Goal: Information Seeking & Learning: Learn about a topic

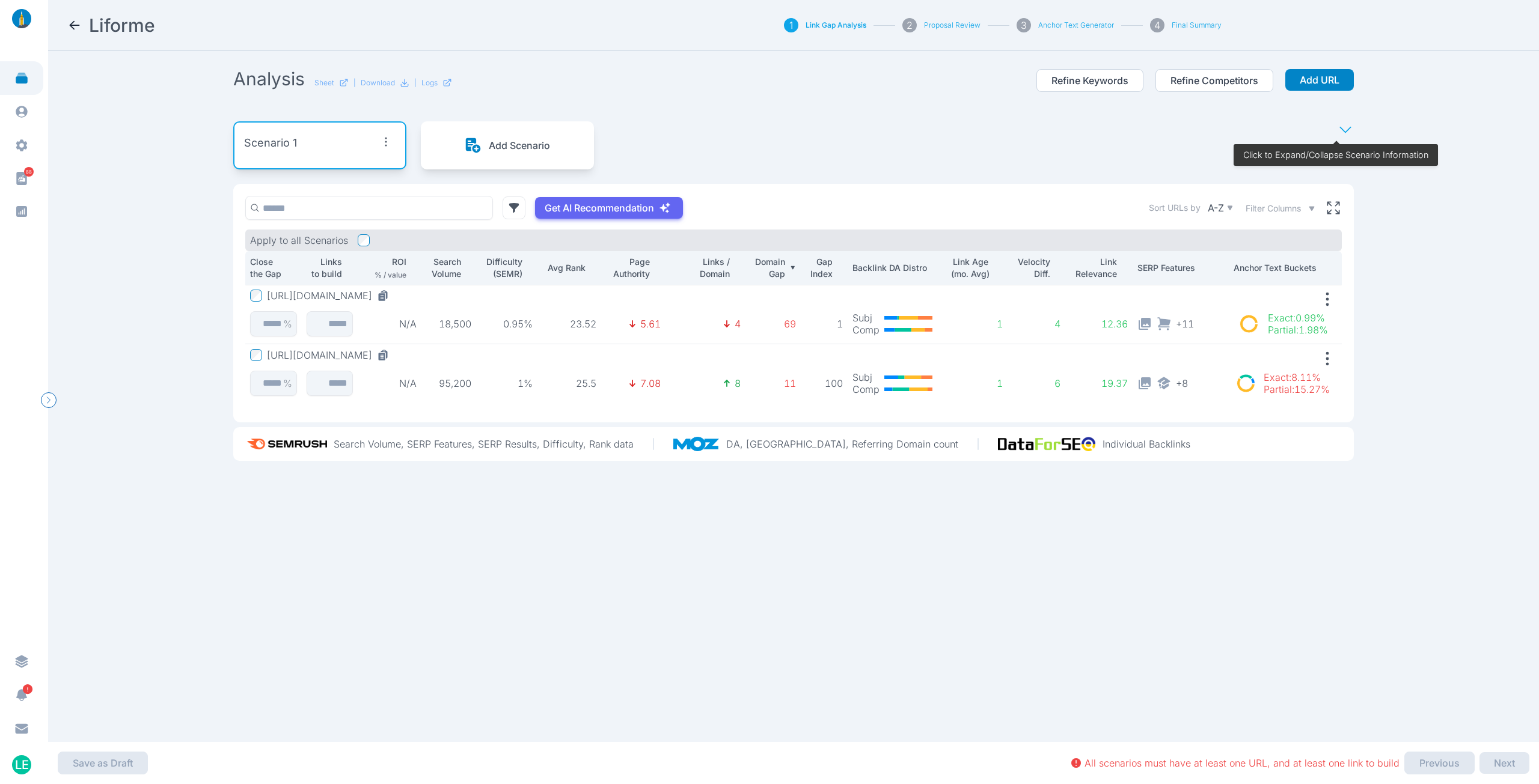
click at [21, 30] on div at bounding box center [24, 19] width 48 height 37
click at [21, 21] on img at bounding box center [21, 19] width 29 height 19
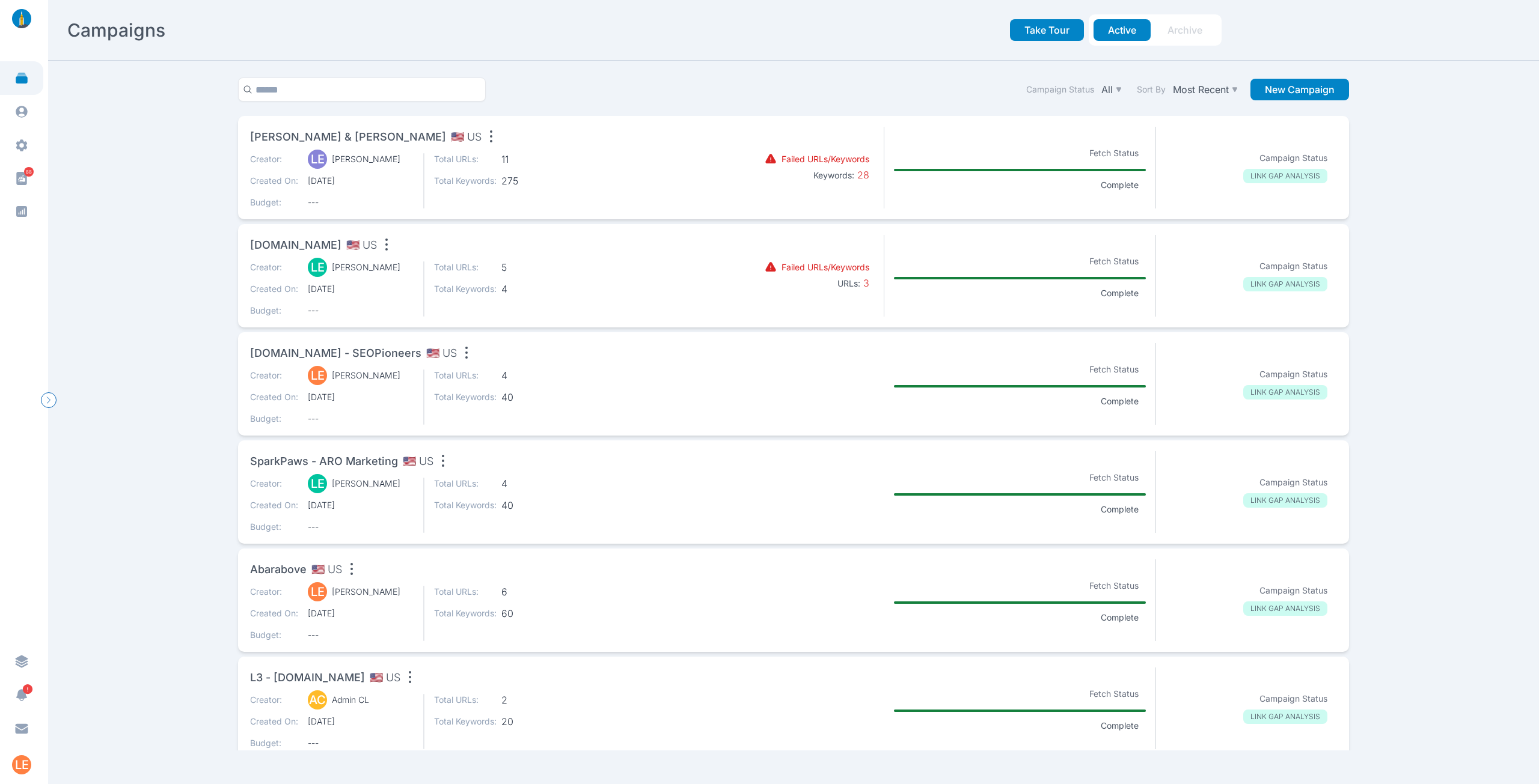
click at [280, 174] on div "Creator: LE [PERSON_NAME] Created On: [DATE] Budget: ---" at bounding box center [332, 180] width 163 height 55
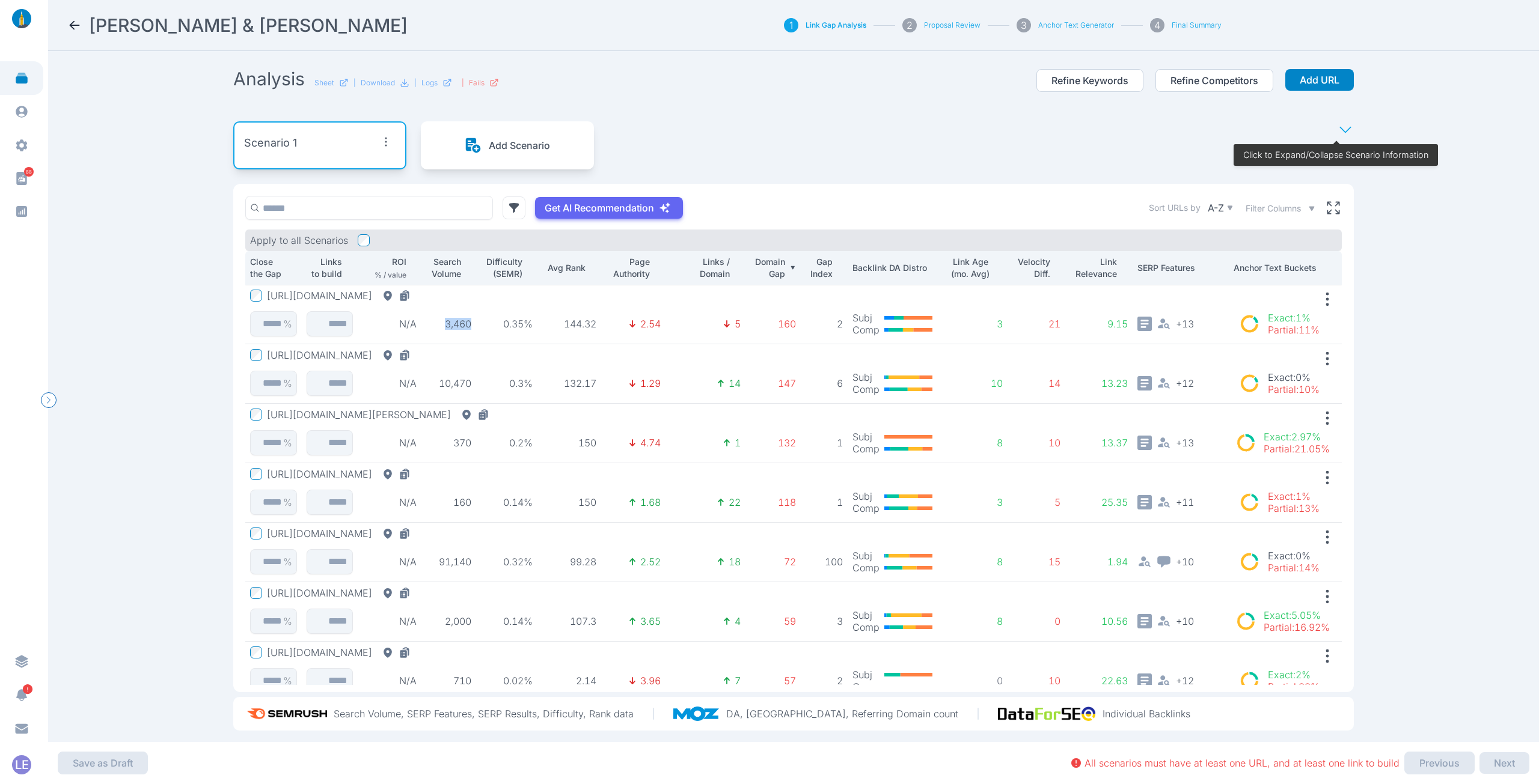
drag, startPoint x: 467, startPoint y: 324, endPoint x: 435, endPoint y: 322, distance: 32.1
click at [435, 322] on p "3,460" at bounding box center [448, 323] width 45 height 12
click at [435, 330] on td "3,460" at bounding box center [448, 314] width 54 height 59
drag, startPoint x: 436, startPoint y: 324, endPoint x: 476, endPoint y: 324, distance: 40.0
click at [476, 324] on tr "[URL][DOMAIN_NAME] % N/A 3,460 0.35% 144.32 2.54 5 160 2 Subj Comp 3 21 9.15 + …" at bounding box center [793, 314] width 1097 height 59
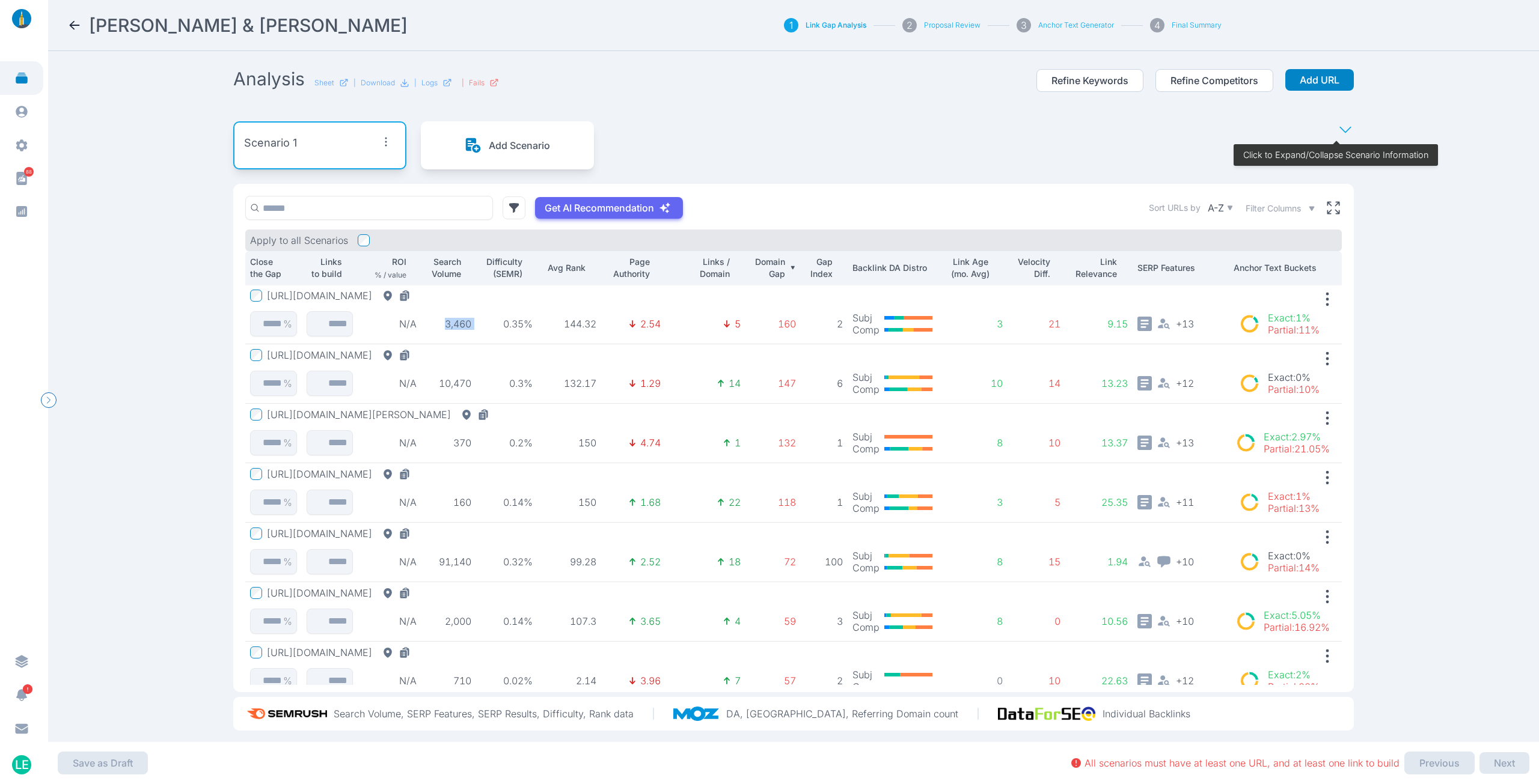
click at [476, 324] on td "0.35%" at bounding box center [507, 314] width 61 height 59
click at [1015, 266] on p "Velocity Diff." at bounding box center [1031, 268] width 38 height 24
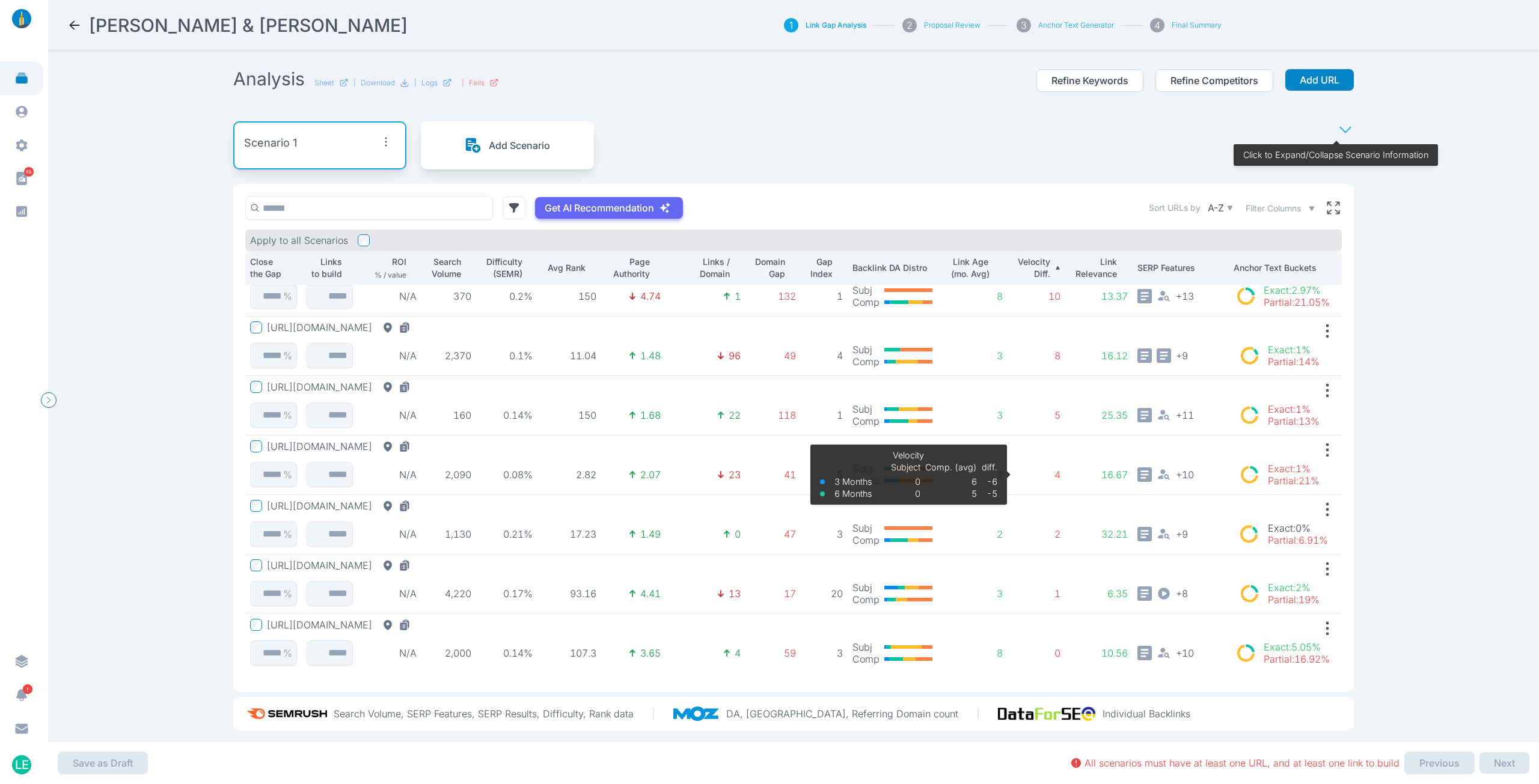
scroll to position [14, 0]
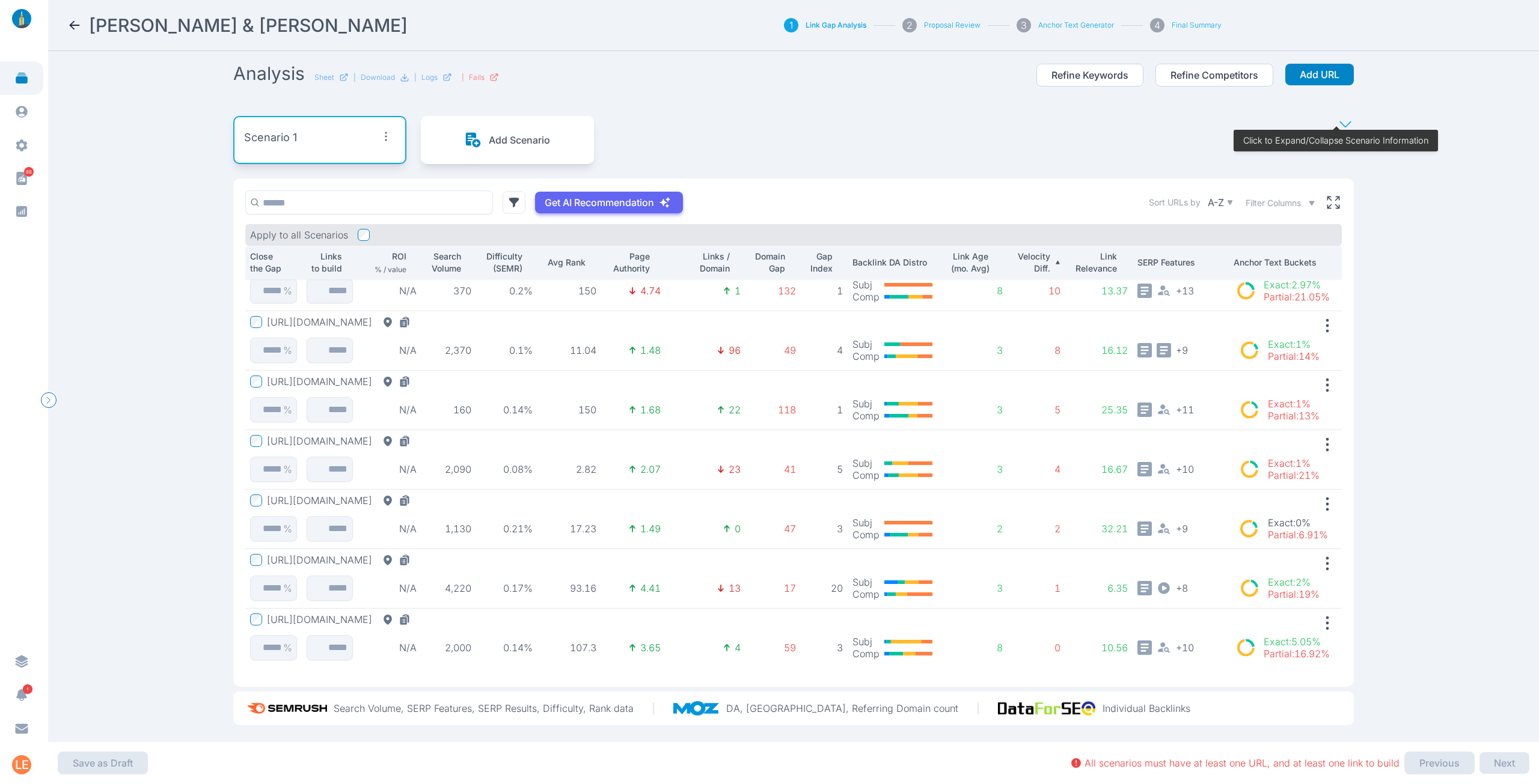
click at [767, 251] on p "Domain Gap" at bounding box center [768, 262] width 35 height 24
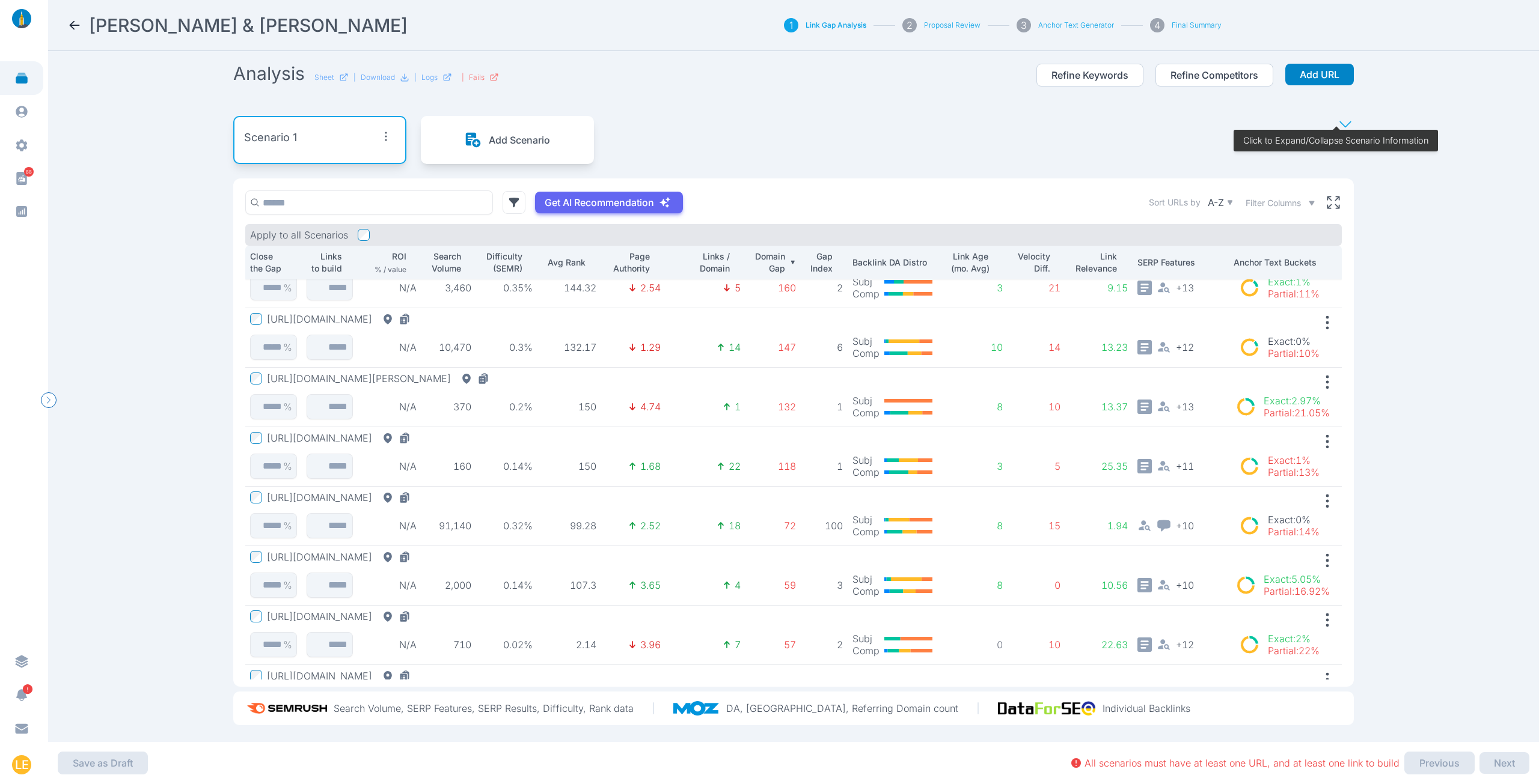
scroll to position [266, 0]
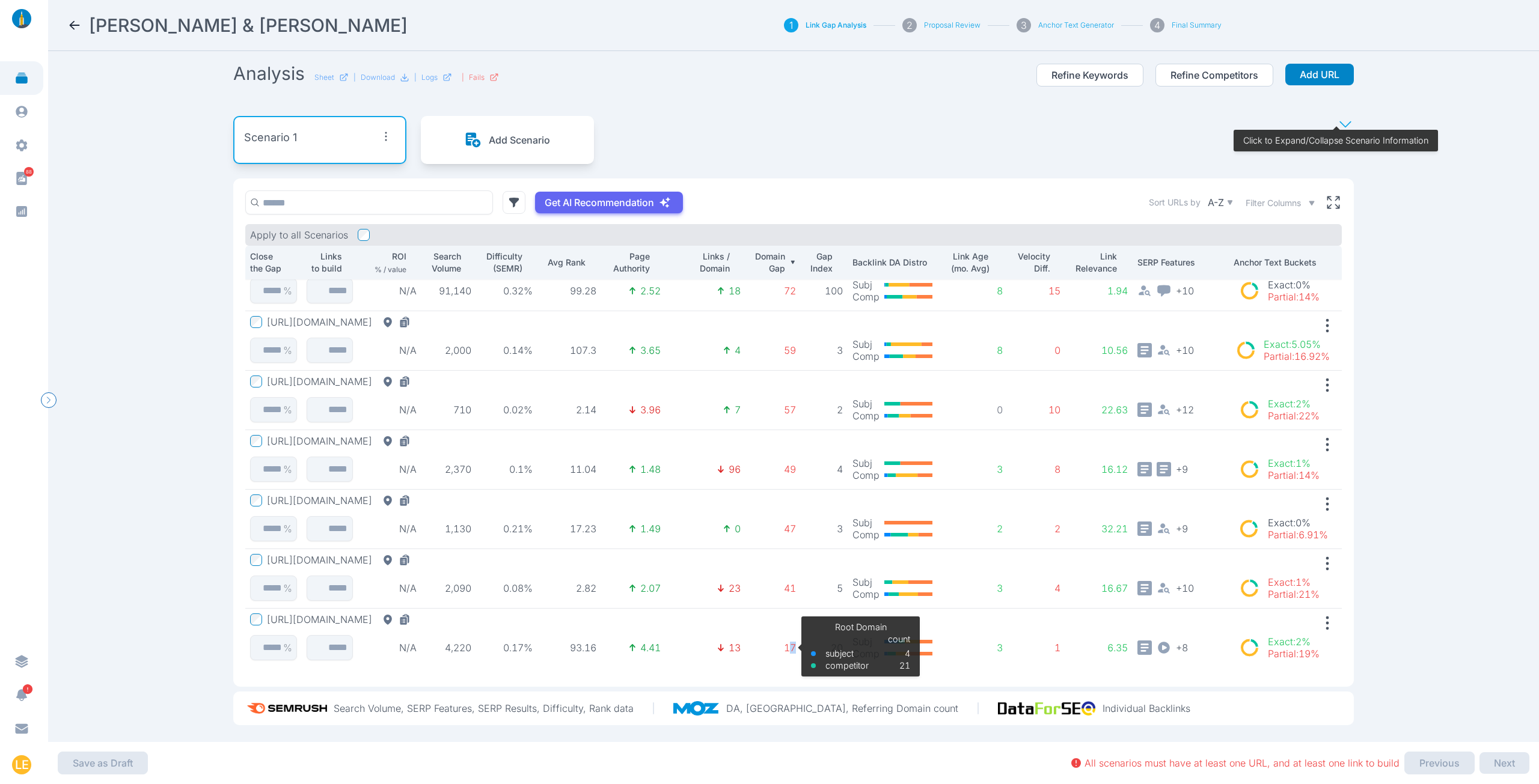
click at [783, 637] on td "17 Root Domain subject competitor count 4 21" at bounding box center [773, 639] width 55 height 59
click at [782, 577] on td "41" at bounding box center [773, 579] width 55 height 59
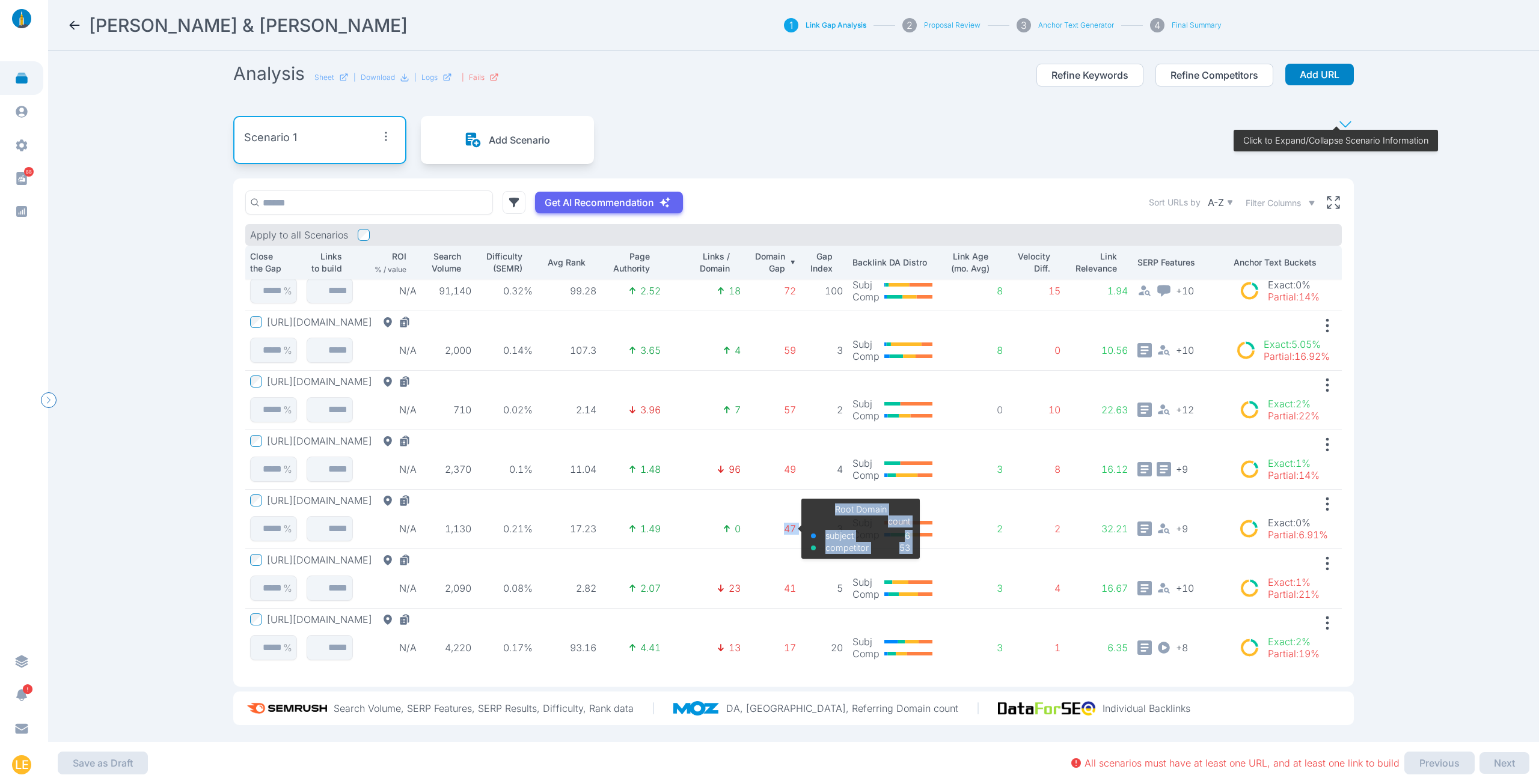
drag, startPoint x: 791, startPoint y: 515, endPoint x: 753, endPoint y: 516, distance: 38.0
click at [753, 516] on tr "[URL][DOMAIN_NAME] % N/A 1,130 0.21% 17.23 1.49 0 47 Root Domain subject compet…" at bounding box center [793, 519] width 1097 height 59
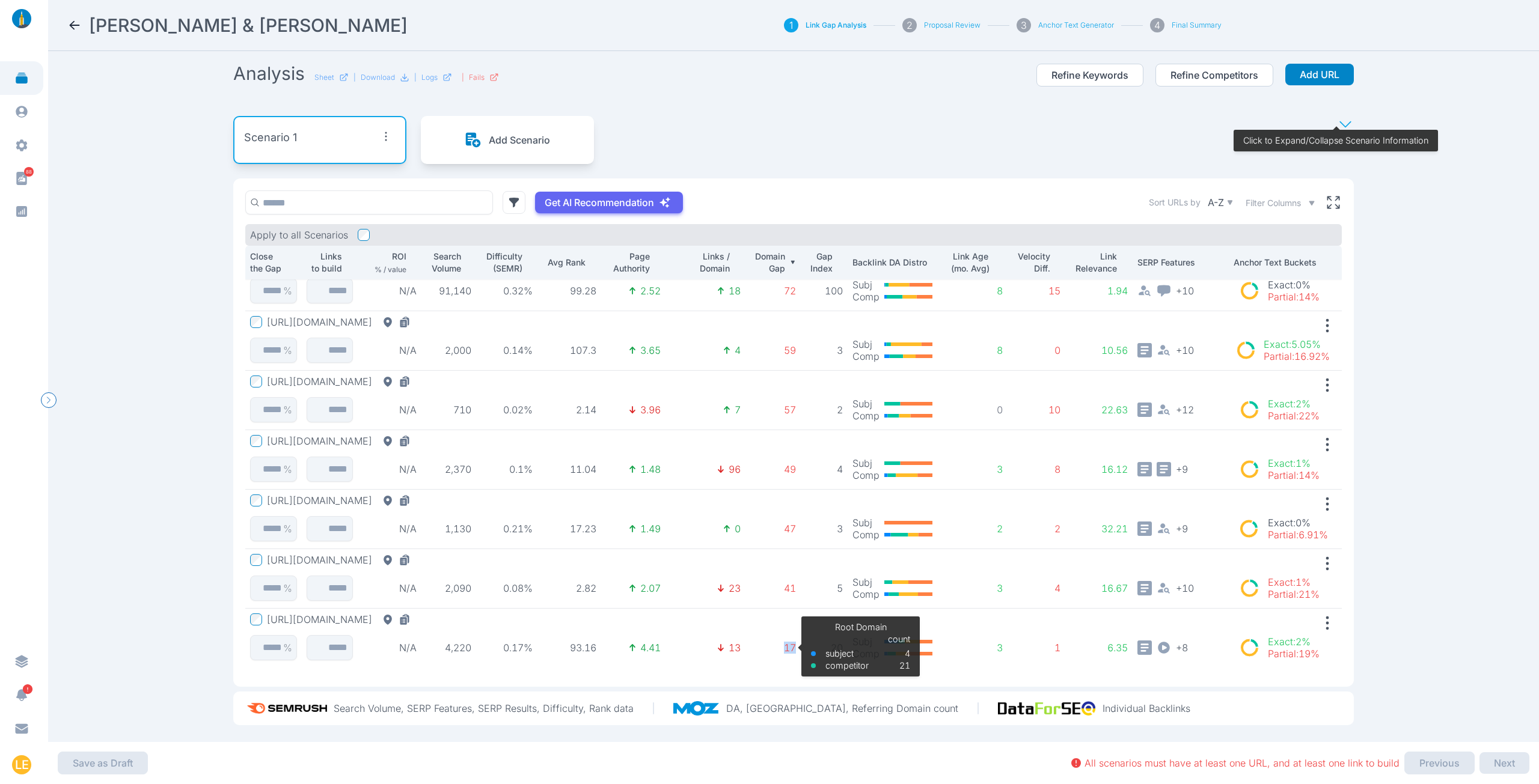
drag, startPoint x: 791, startPoint y: 639, endPoint x: 771, endPoint y: 637, distance: 20.1
click at [771, 637] on td "17 Root Domain subject competitor count 4 21" at bounding box center [773, 639] width 55 height 59
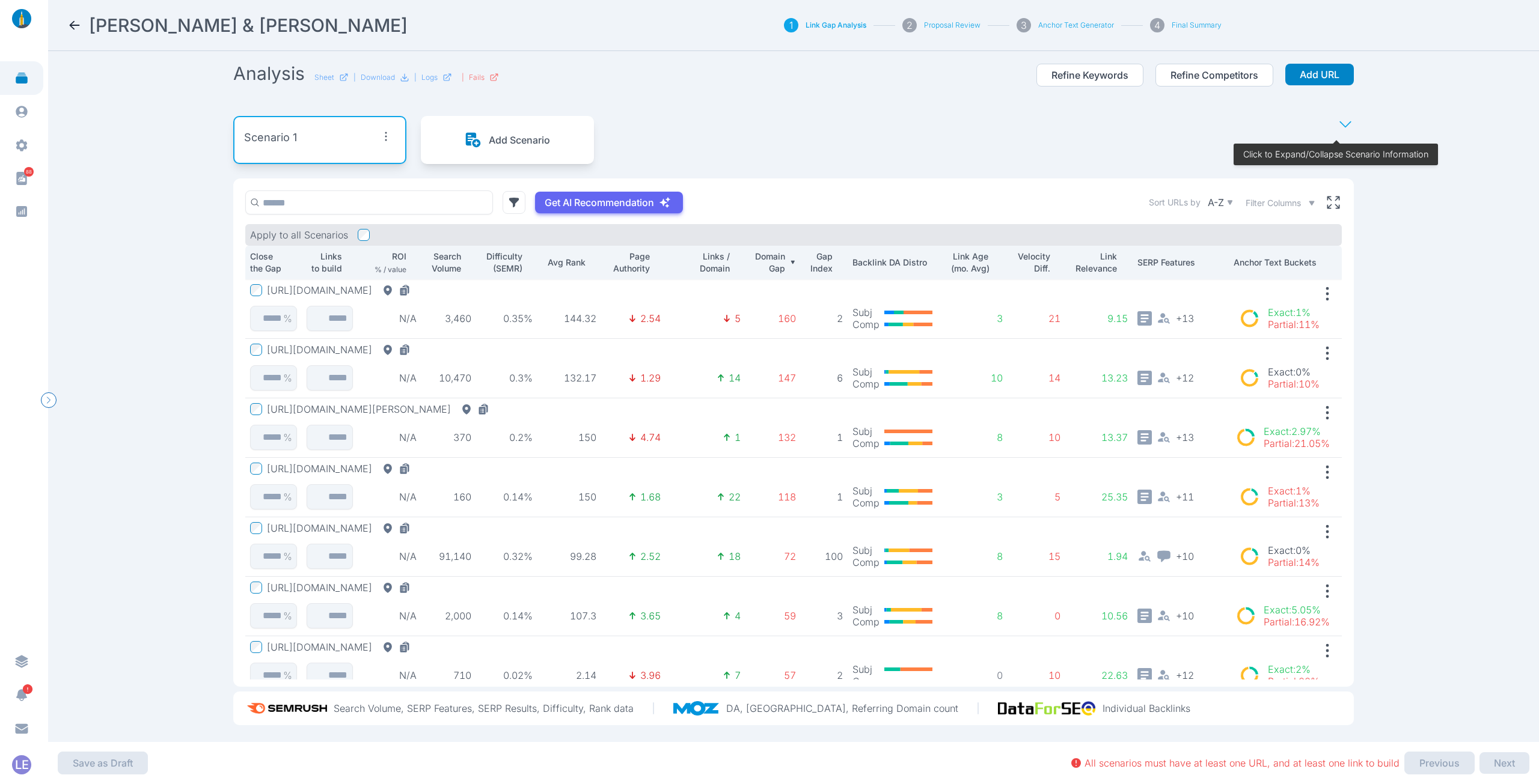
scroll to position [0, 0]
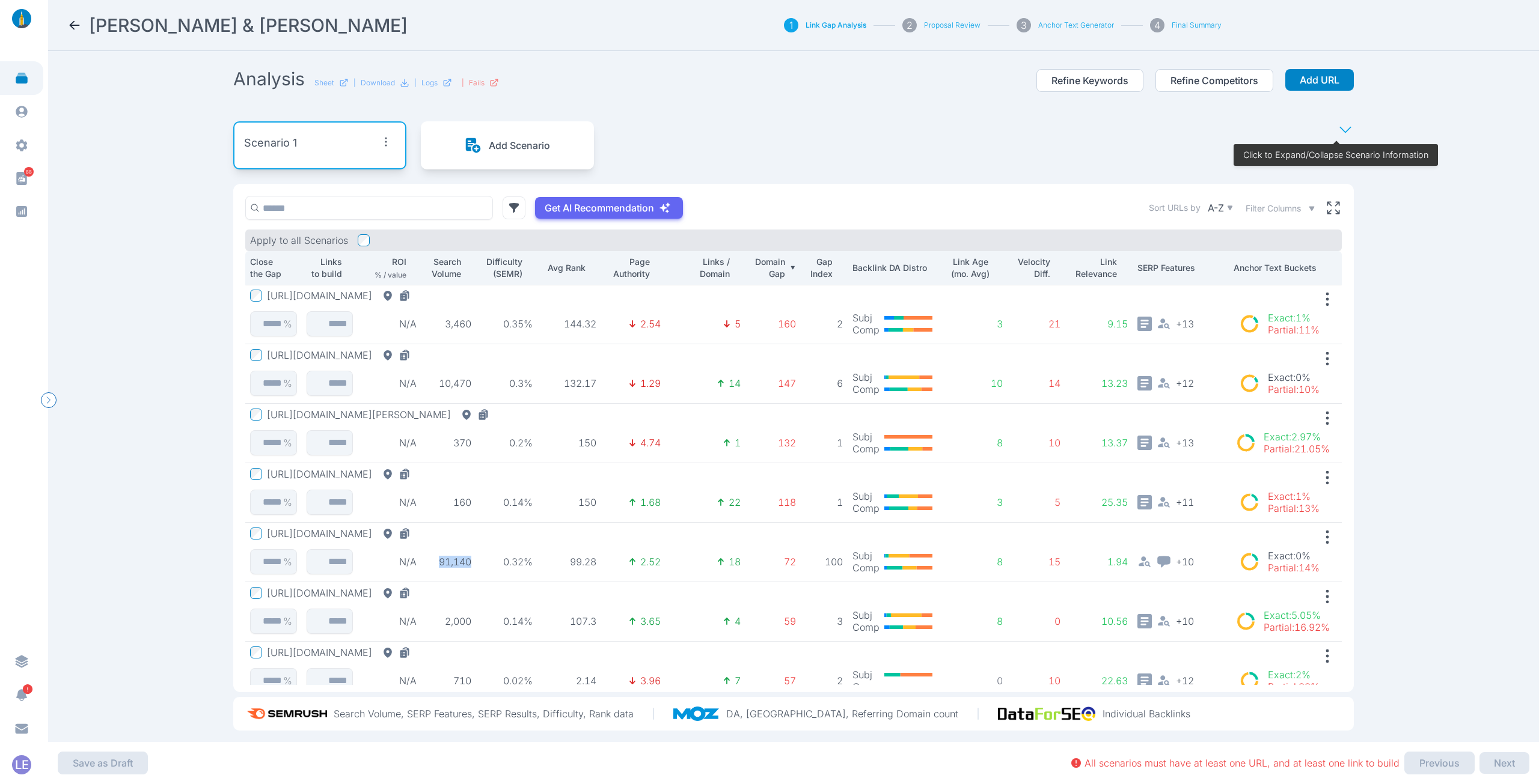
drag, startPoint x: 471, startPoint y: 563, endPoint x: 427, endPoint y: 565, distance: 44.0
click at [427, 565] on td "91,140" at bounding box center [448, 553] width 54 height 59
drag, startPoint x: 786, startPoint y: 561, endPoint x: 761, endPoint y: 559, distance: 25.1
click at [761, 559] on p "72" at bounding box center [773, 561] width 45 height 12
drag, startPoint x: 468, startPoint y: 566, endPoint x: 429, endPoint y: 568, distance: 39.1
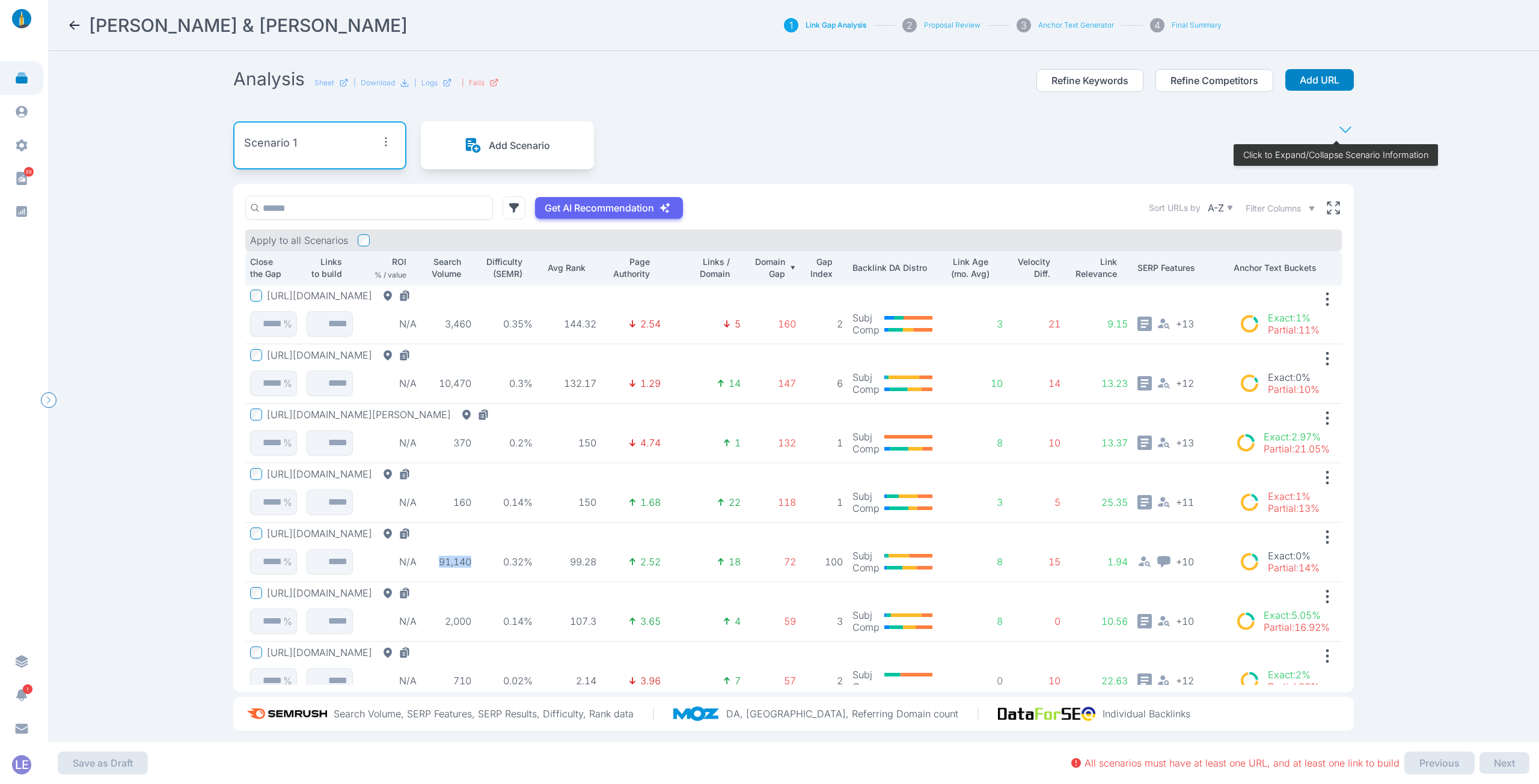
click at [429, 568] on td "91,140" at bounding box center [448, 553] width 54 height 59
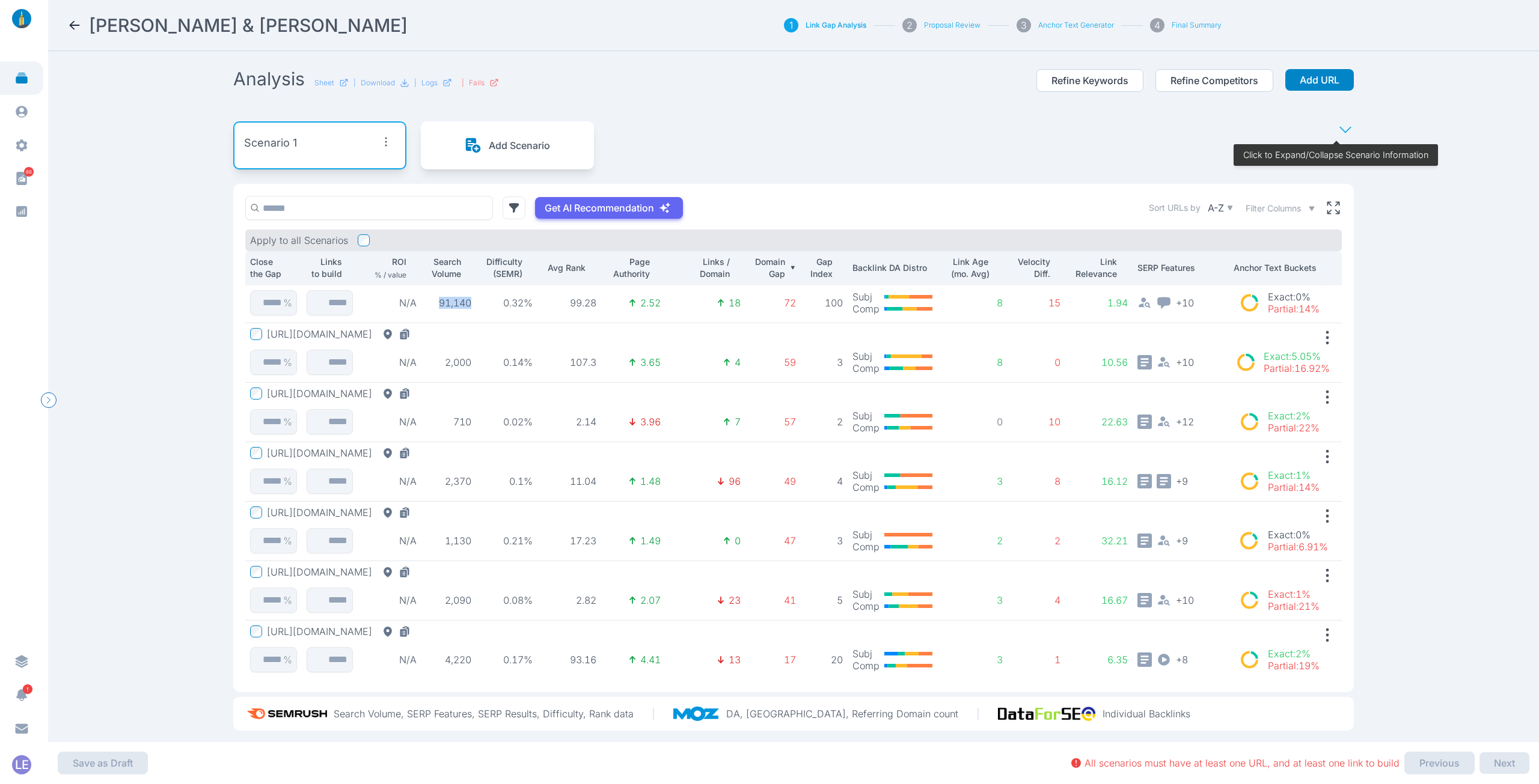
scroll to position [266, 0]
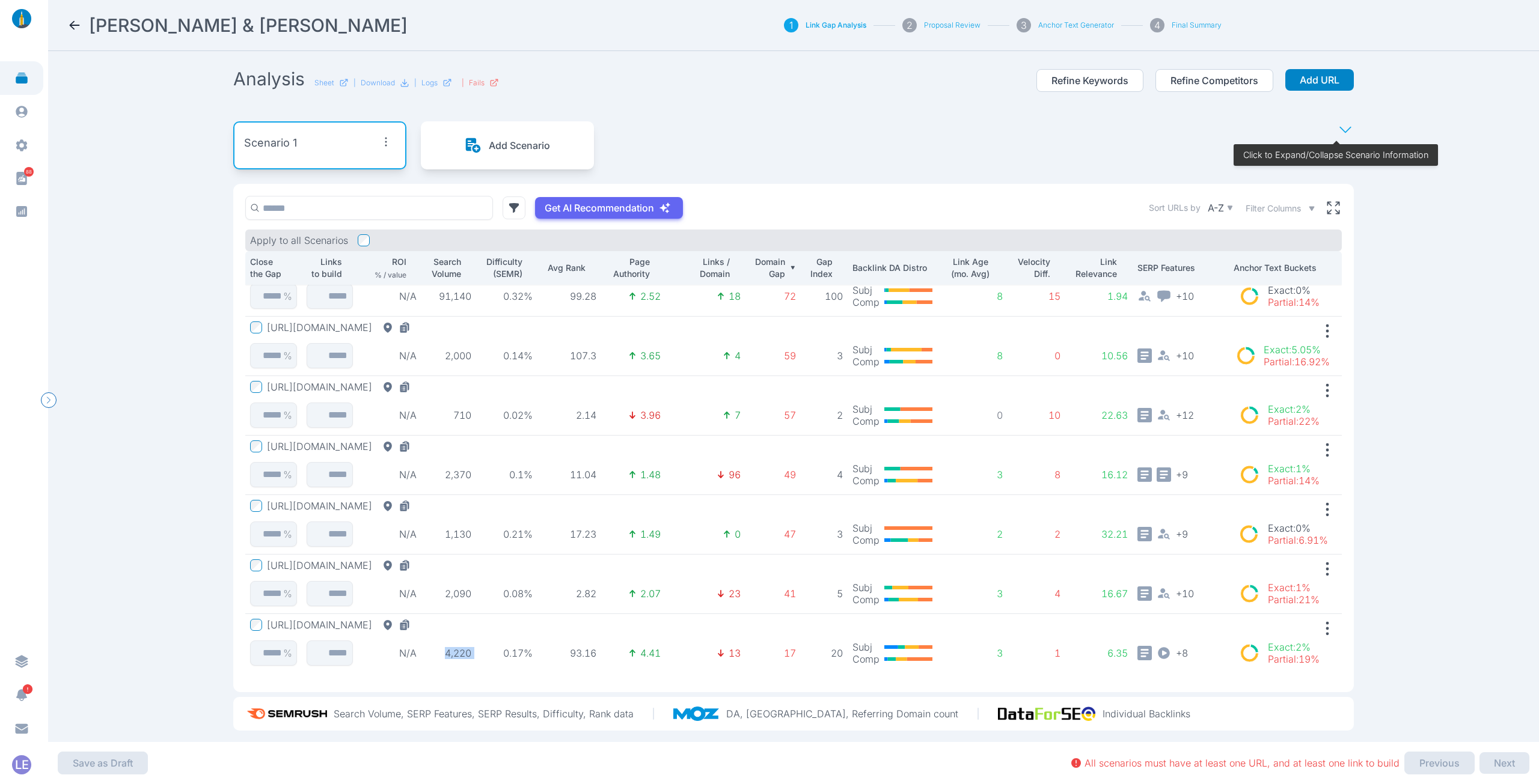
drag, startPoint x: 434, startPoint y: 655, endPoint x: 472, endPoint y: 658, distance: 38.1
click at [472, 658] on tr "[URL][DOMAIN_NAME] % N/A 4,220 0.17% 93.16 4.41 13 17 20 Subj Comp 3 1 6.35 + 8…" at bounding box center [793, 643] width 1097 height 59
click at [476, 658] on td "0.17%" at bounding box center [507, 643] width 61 height 59
drag, startPoint x: 771, startPoint y: 648, endPoint x: 797, endPoint y: 641, distance: 26.9
click at [797, 641] on tr "[URL][DOMAIN_NAME] % N/A 4,220 0.17% 93.16 4.41 13 17 20 Subj Comp 3 1 6.35 + 8…" at bounding box center [793, 643] width 1097 height 59
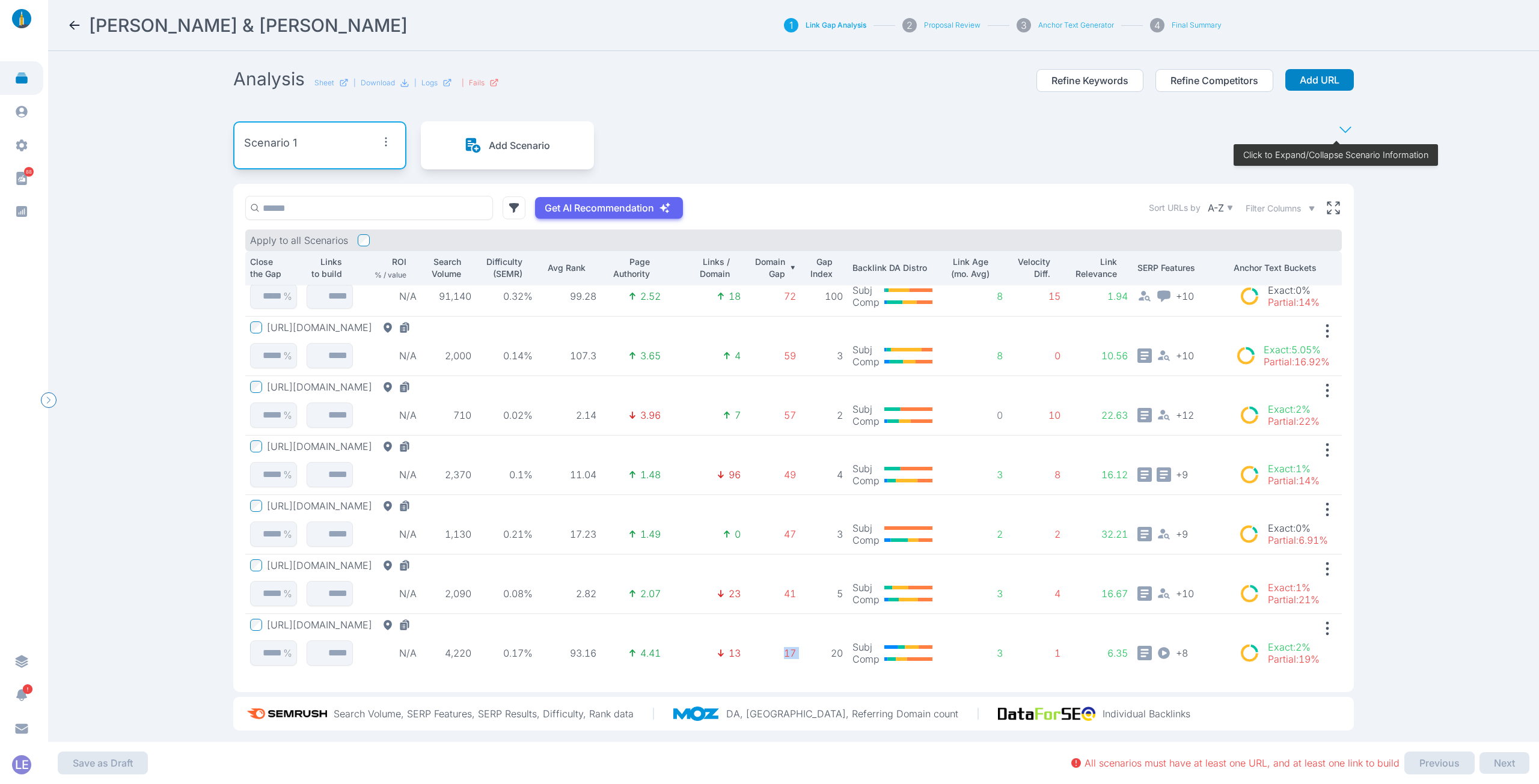
click at [801, 641] on td "20" at bounding box center [824, 643] width 47 height 59
drag, startPoint x: 439, startPoint y: 595, endPoint x: 473, endPoint y: 600, distance: 34.4
click at [473, 600] on tr "[URL][DOMAIN_NAME] % N/A 2,090 0.08% 2.82 2.07 23 41 5 Subj Comp 3 4 16.67 + 10…" at bounding box center [793, 584] width 1097 height 59
click at [481, 592] on p "0.08%" at bounding box center [507, 593] width 52 height 12
